Goal: Transaction & Acquisition: Purchase product/service

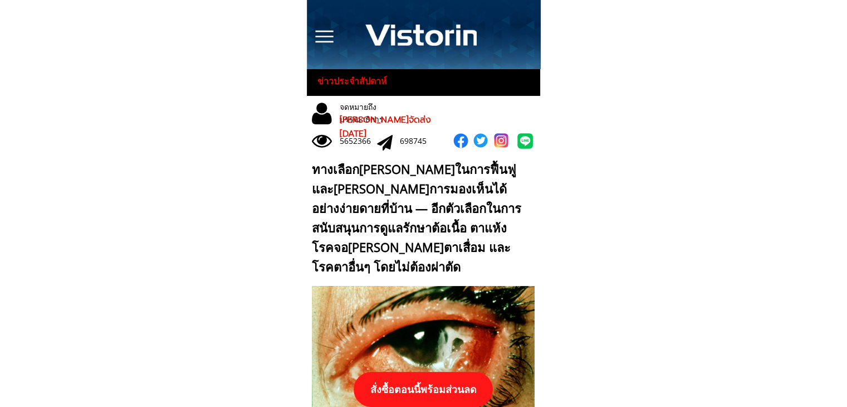
click at [441, 391] on p "สั่งซื้อตอนนี้พร้อมส่วนลด" at bounding box center [423, 389] width 139 height 35
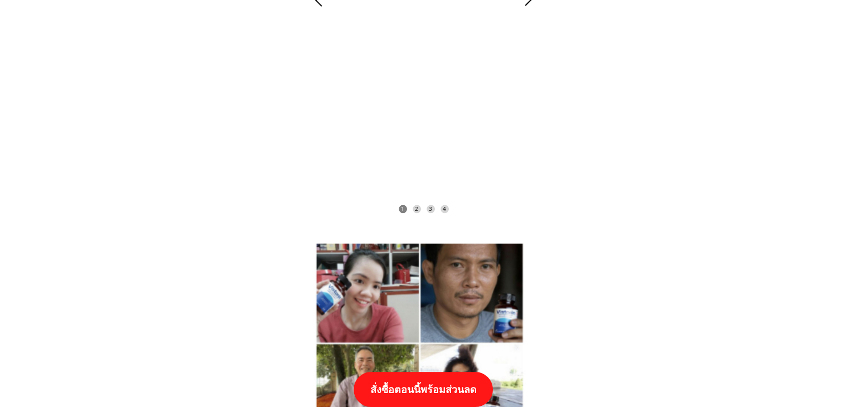
scroll to position [11568, 0]
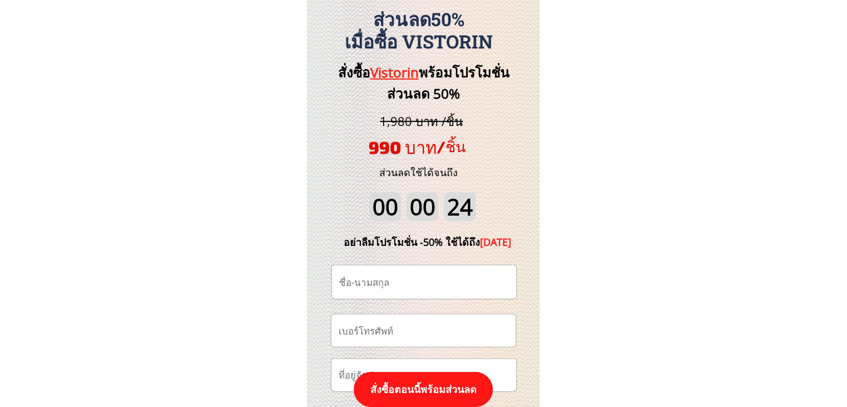
click at [419, 330] on input "tel" at bounding box center [423, 330] width 175 height 32
paste input "0946070349"
type input "0946070349"
click at [414, 284] on input "text" at bounding box center [423, 281] width 175 height 33
paste input "ส่งคุณ กลิ่น"
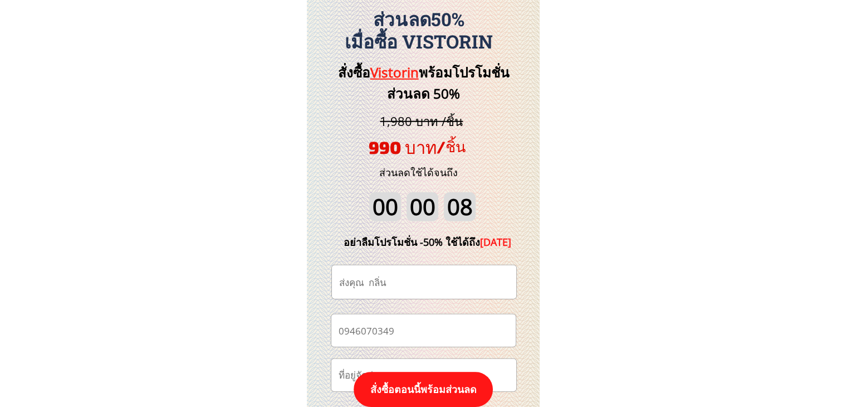
type input "ส่งคุณ กลิ่น"
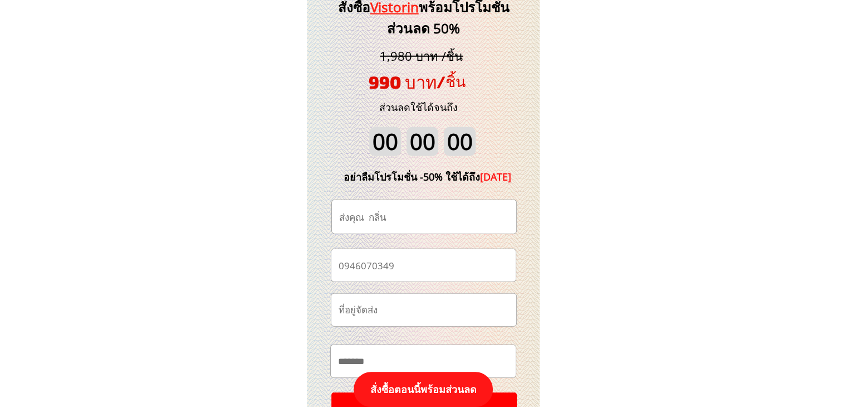
scroll to position [11680, 0]
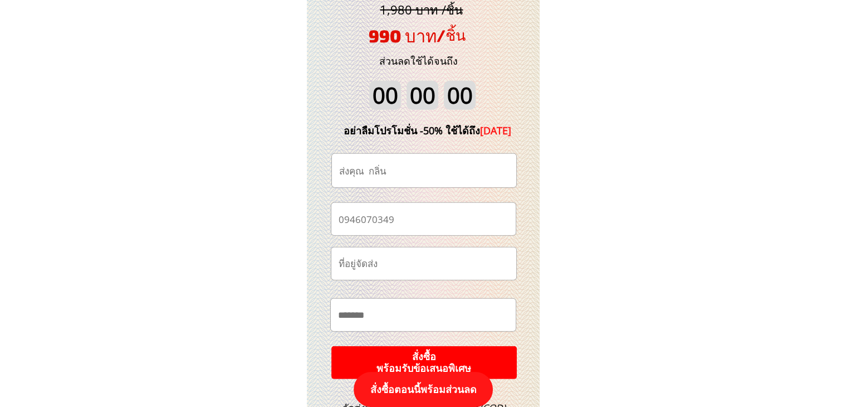
click at [441, 271] on input "text" at bounding box center [424, 263] width 176 height 32
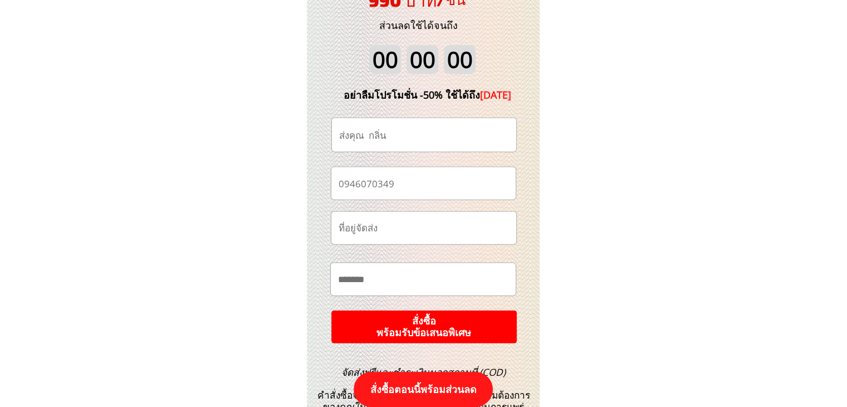
scroll to position [11735, 0]
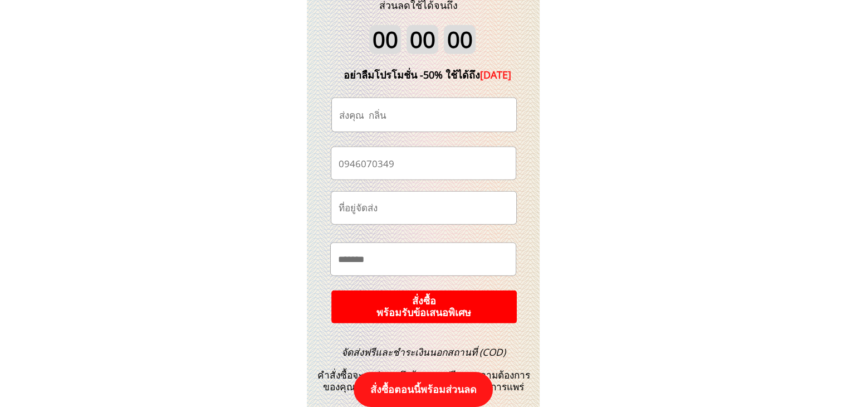
paste input "ไซต์งานก่อสร้าง บ.ไทมารุกิ ตึกศึกษา ศาตร์ ถ.[PERSON_NAME]วาน ลาดยาว จตุจักร กทม…"
type input "ไซต์งานก่อสร้าง บ.ไทมารุกิ ตึกศึกษา ศาตร์ ถ.[PERSON_NAME]วาน ลาดยาว จตุจักร กทม…"
click at [433, 304] on p "สั่งซื้อ พร้อมรับข้อเสนอพิเศษ" at bounding box center [424, 306] width 194 height 35
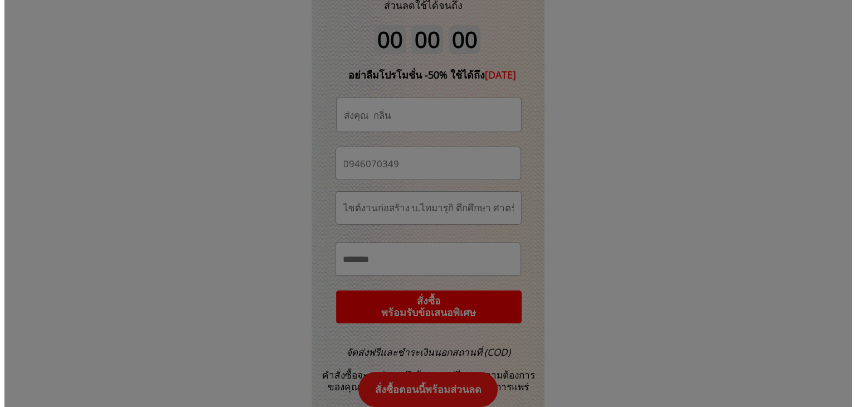
scroll to position [0, 0]
